Goal: Task Accomplishment & Management: Complete application form

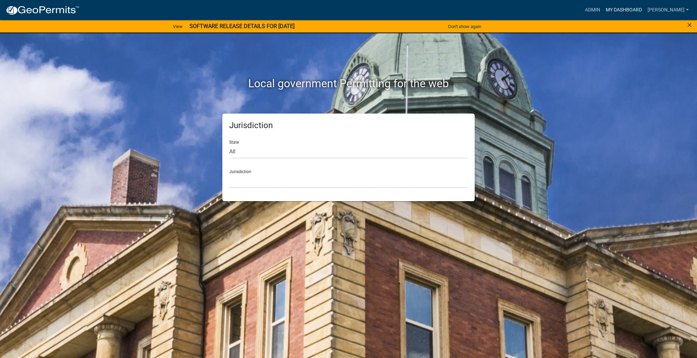
click at [605, 14] on link "My Dashboard" at bounding box center [624, 9] width 42 height 13
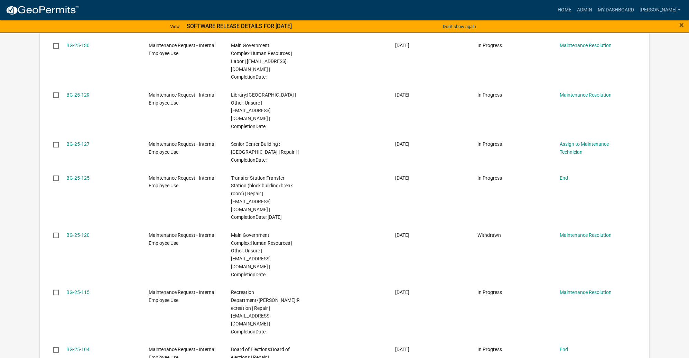
scroll to position [291, 0]
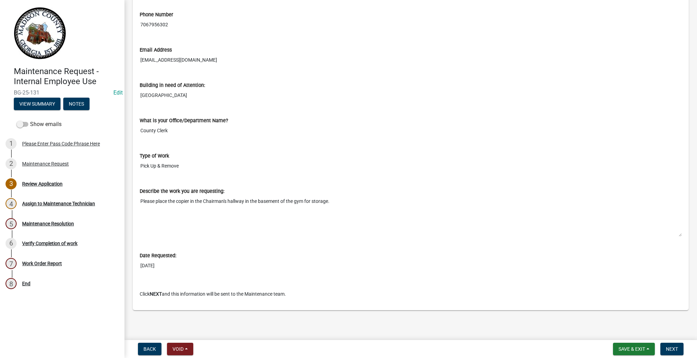
scroll to position [483, 0]
click at [666, 346] on span "Next" at bounding box center [672, 349] width 12 height 6
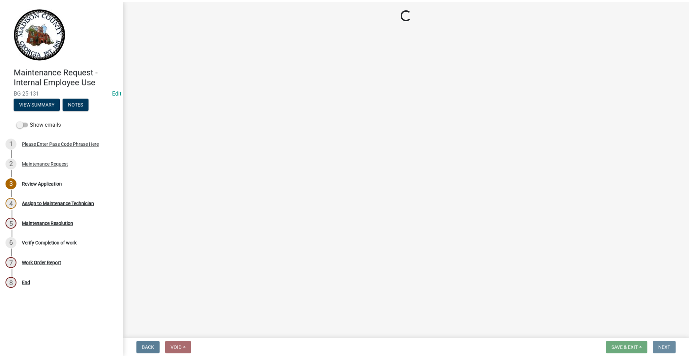
scroll to position [0, 0]
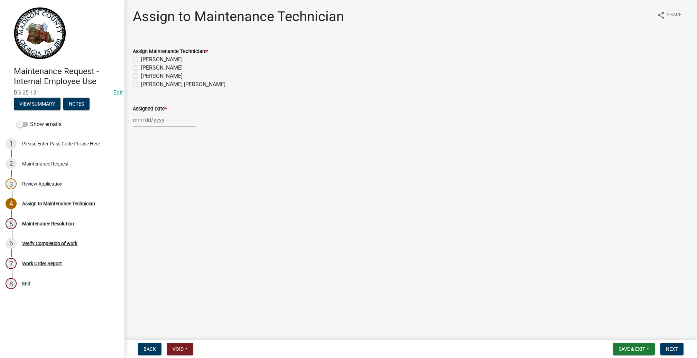
click at [144, 64] on label "[PERSON_NAME]" at bounding box center [161, 59] width 41 height 8
click at [144, 60] on input "[PERSON_NAME]" at bounding box center [143, 57] width 4 height 4
radio input "true"
click at [148, 127] on div at bounding box center [164, 120] width 63 height 14
select select "10"
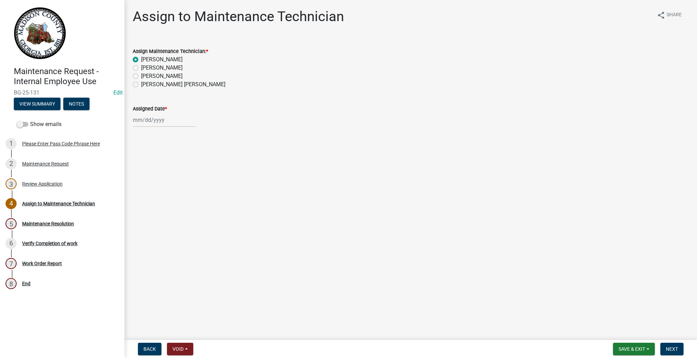
select select "2025"
click at [145, 189] on div "6" at bounding box center [139, 183] width 11 height 11
type input "[DATE]"
click at [660, 342] on button "Next" at bounding box center [671, 348] width 23 height 12
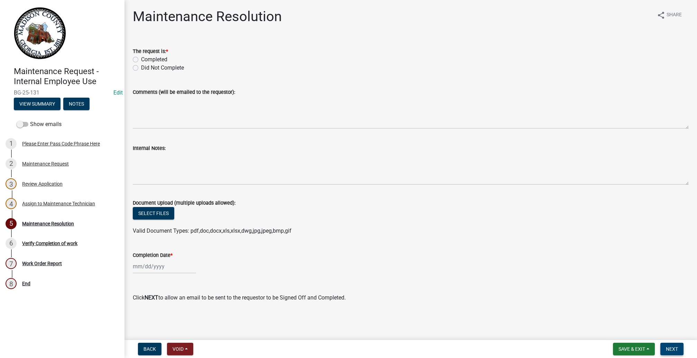
click at [666, 346] on span "Next" at bounding box center [672, 349] width 12 height 6
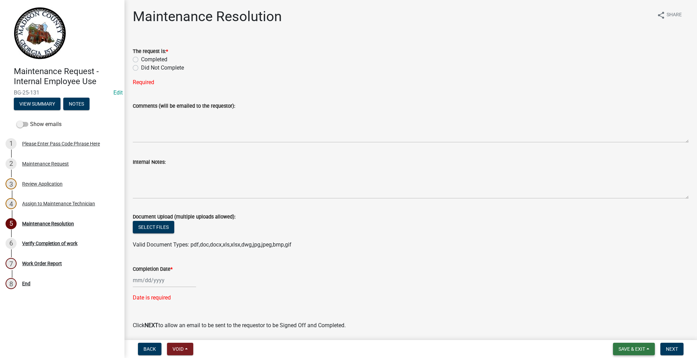
click at [613, 342] on button "Save & Exit" at bounding box center [634, 348] width 42 height 12
click at [600, 316] on button "Save & Exit" at bounding box center [627, 324] width 55 height 17
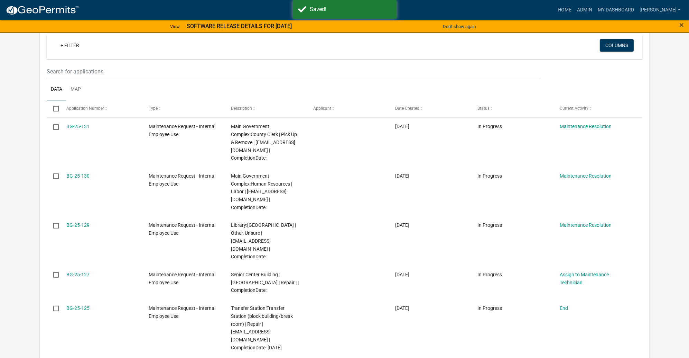
scroll to position [155, 0]
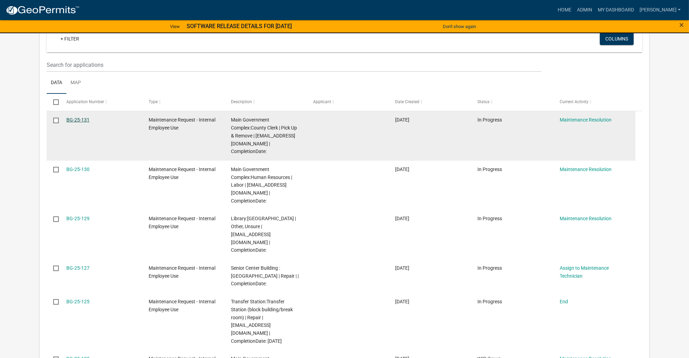
click at [90, 122] on link "BG-25-131" at bounding box center [77, 120] width 23 height 6
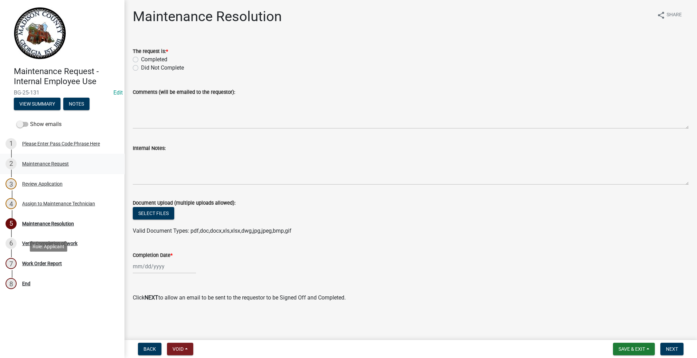
click at [55, 166] on div "Maintenance Request" at bounding box center [45, 163] width 47 height 5
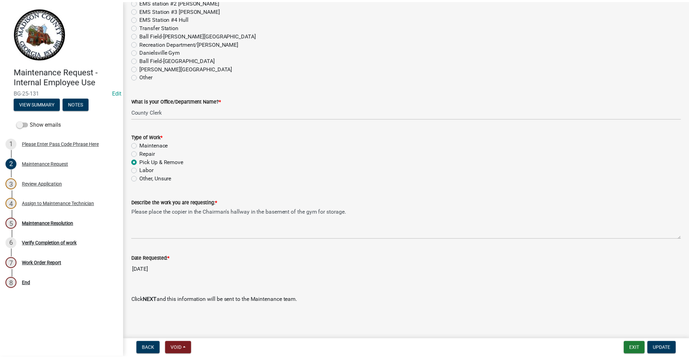
scroll to position [728, 0]
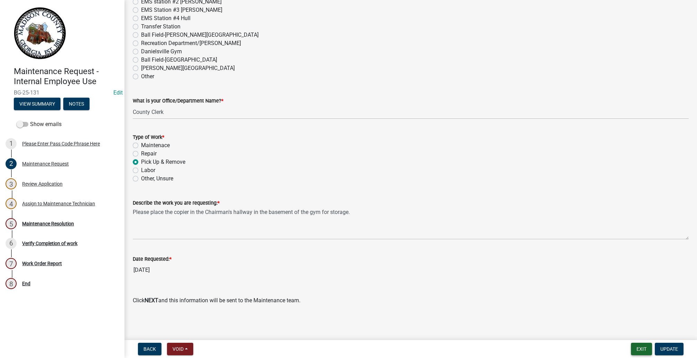
click at [631, 348] on button "Exit" at bounding box center [641, 348] width 21 height 12
